Goal: Information Seeking & Learning: Learn about a topic

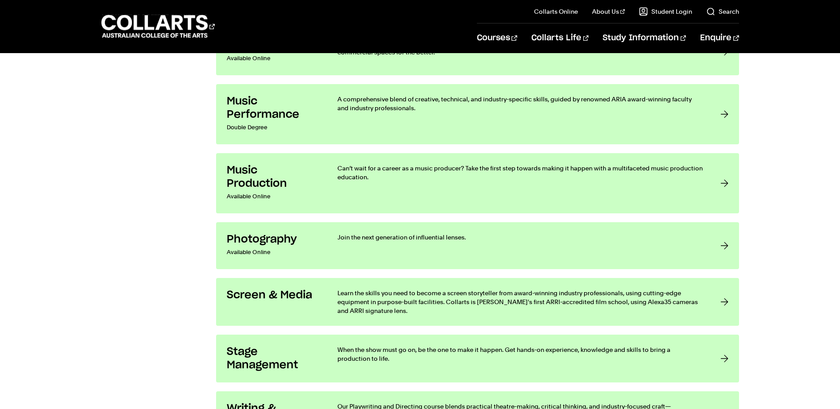
scroll to position [1772, 0]
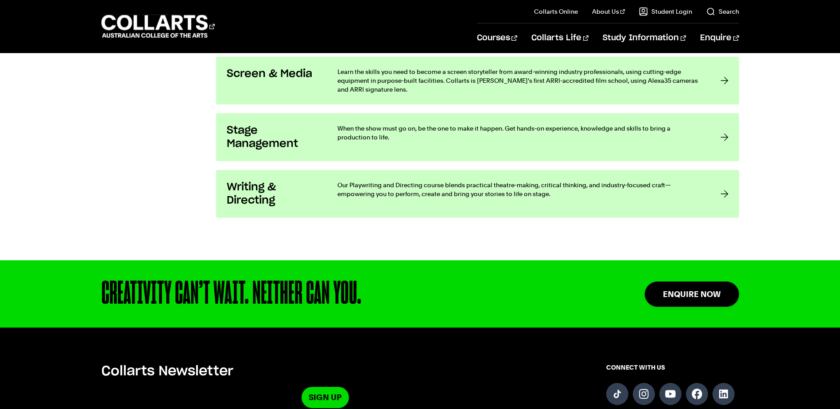
click at [727, 14] on link "Search" at bounding box center [723, 11] width 33 height 9
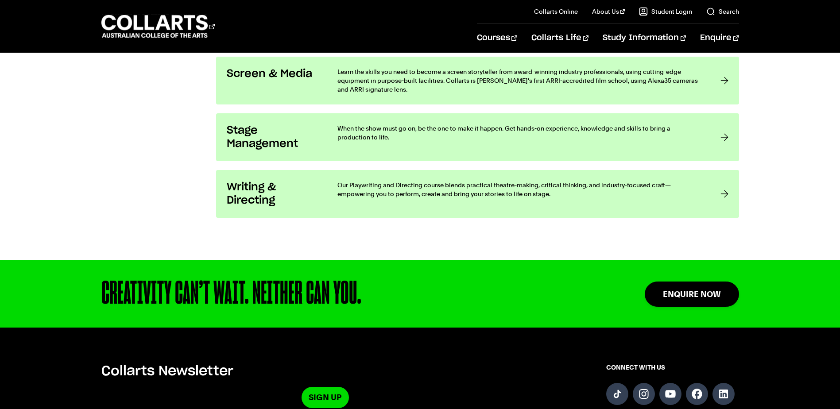
scroll to position [0, 0]
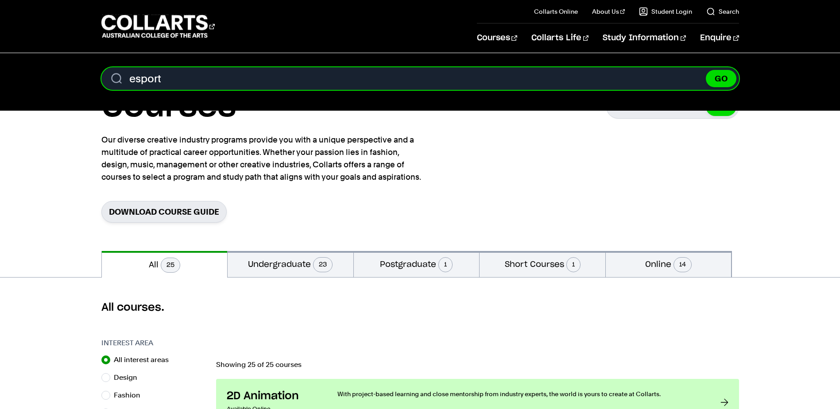
type input "esport"
click at [706, 70] on button "GO" at bounding box center [721, 78] width 31 height 17
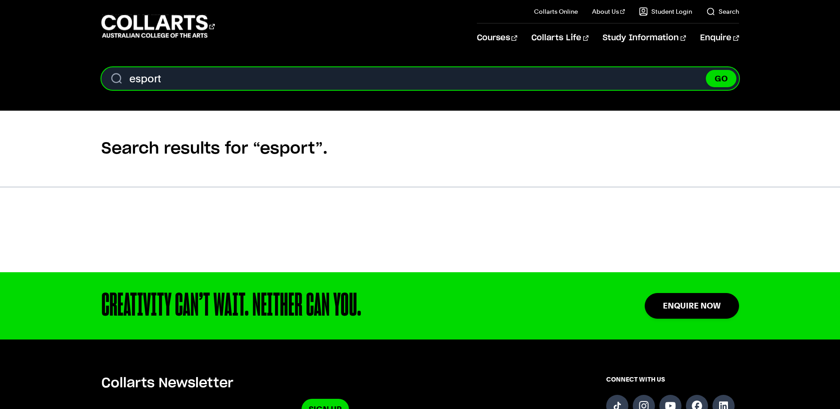
drag, startPoint x: 180, startPoint y: 76, endPoint x: 111, endPoint y: 76, distance: 69.1
click at [111, 76] on input "esport" at bounding box center [420, 78] width 638 height 23
type input "gaming"
click at [706, 70] on button "GO" at bounding box center [721, 78] width 31 height 17
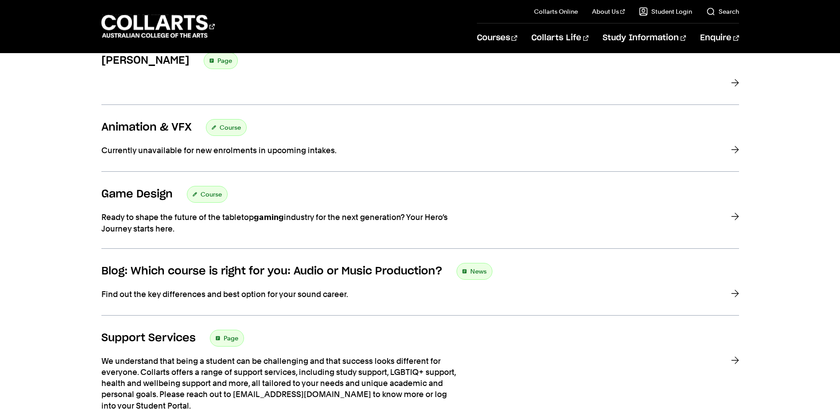
scroll to position [266, 0]
click at [207, 192] on span "Course" at bounding box center [211, 195] width 21 height 12
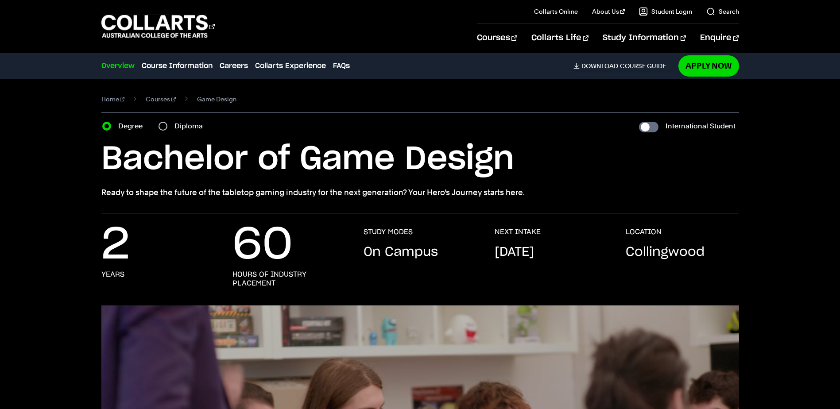
click at [160, 96] on link "Courses" at bounding box center [161, 99] width 30 height 12
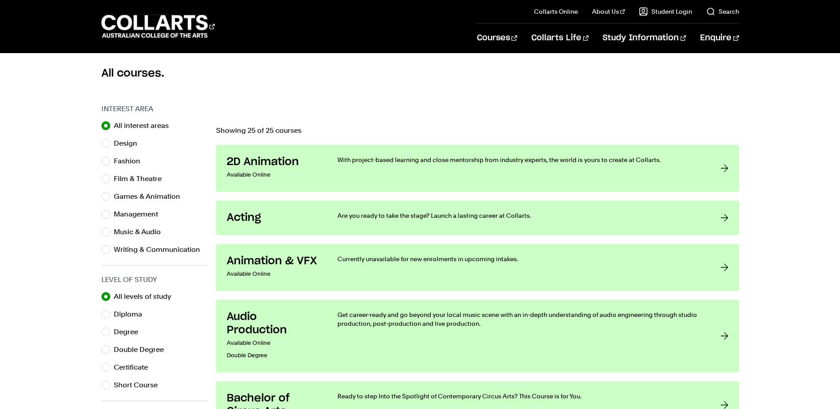
scroll to position [222, 0]
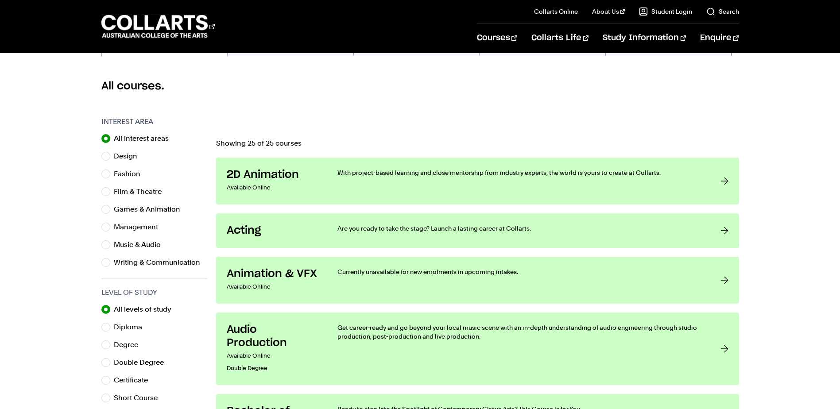
click at [118, 210] on label "Games & Animation" at bounding box center [151, 209] width 74 height 12
click at [110, 210] on input "Games & Animation" at bounding box center [105, 209] width 9 height 9
radio input "true"
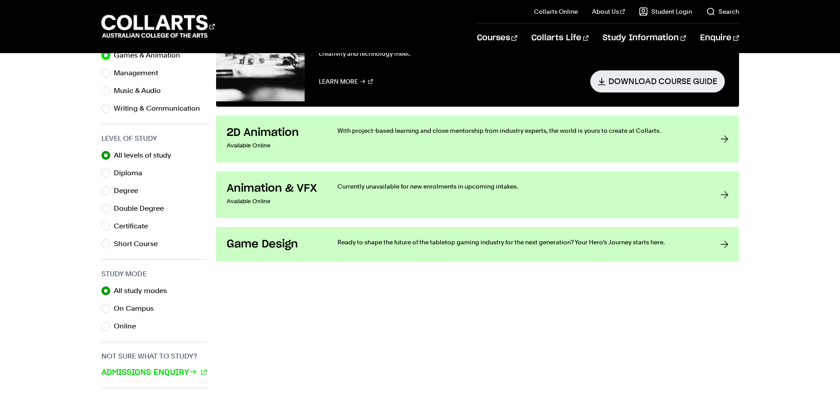
scroll to position [354, 0]
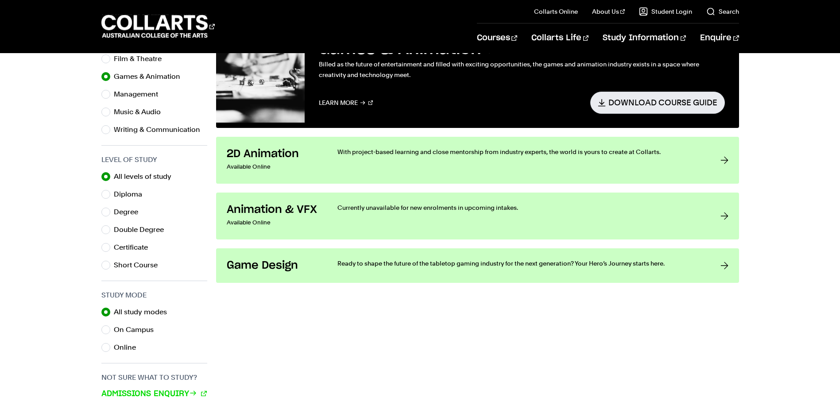
click at [397, 260] on p "Ready to shape the future of the tabletop gaming industry for the next generati…" at bounding box center [520, 263] width 365 height 9
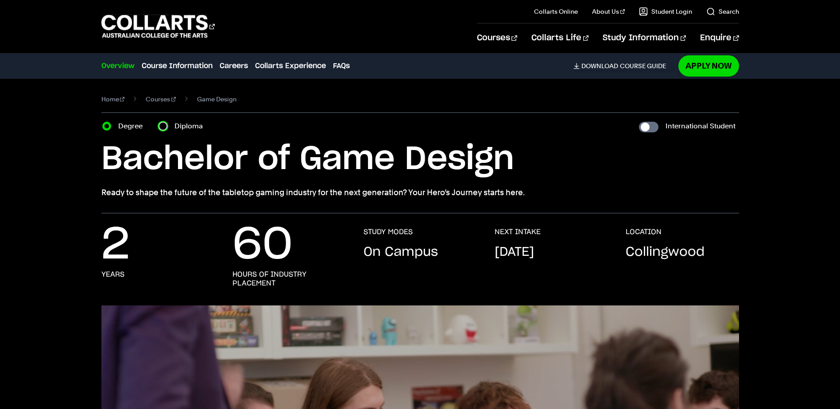
click at [162, 128] on input "Diploma" at bounding box center [163, 126] width 9 height 9
radio input "true"
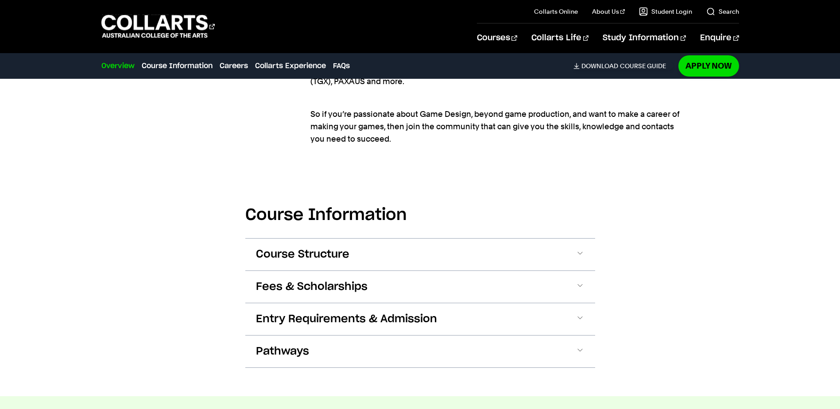
scroll to position [1019, 0]
click at [0, 0] on span "Course Structure" at bounding box center [0, 0] width 0 height 0
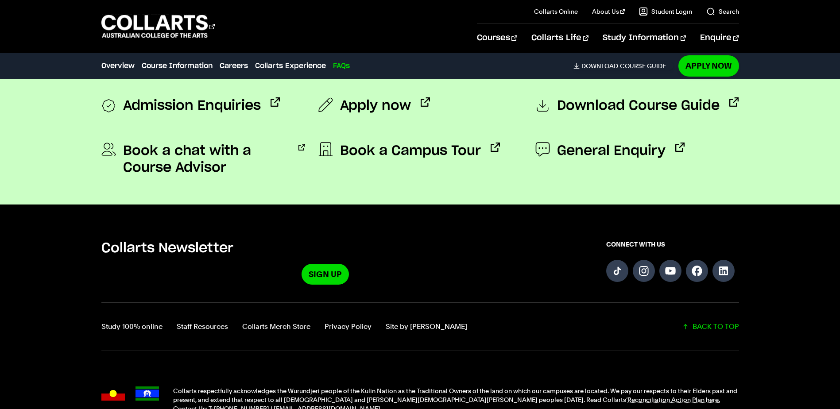
scroll to position [3415, 0]
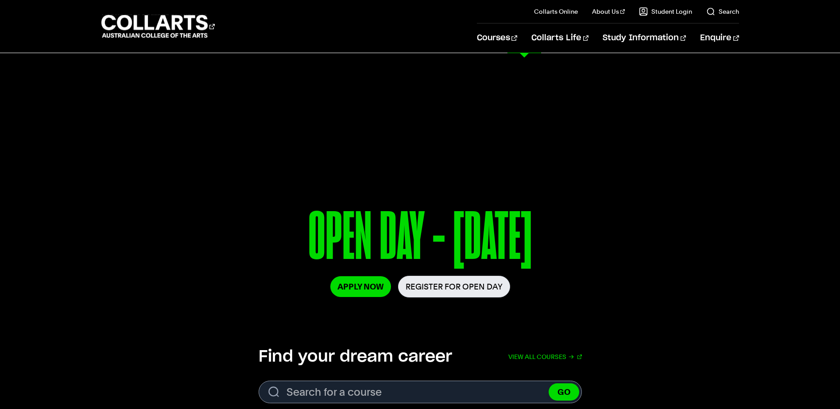
scroll to position [89, 0]
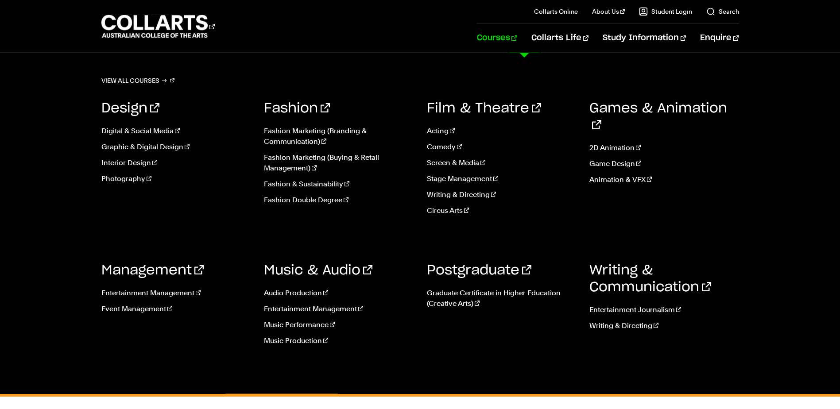
click at [152, 129] on link "Digital & Social Media" at bounding box center [176, 131] width 150 height 11
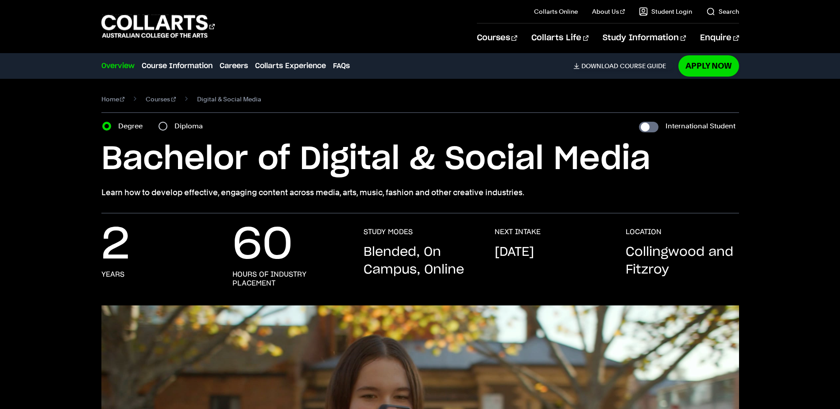
click at [715, 11] on link "Search" at bounding box center [723, 11] width 33 height 9
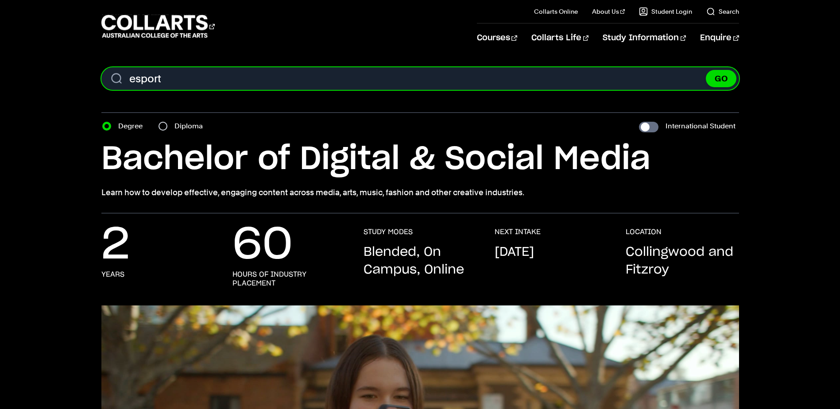
type input "esport"
click at [706, 70] on button "GO" at bounding box center [721, 78] width 31 height 17
